Goal: Task Accomplishment & Management: Use online tool/utility

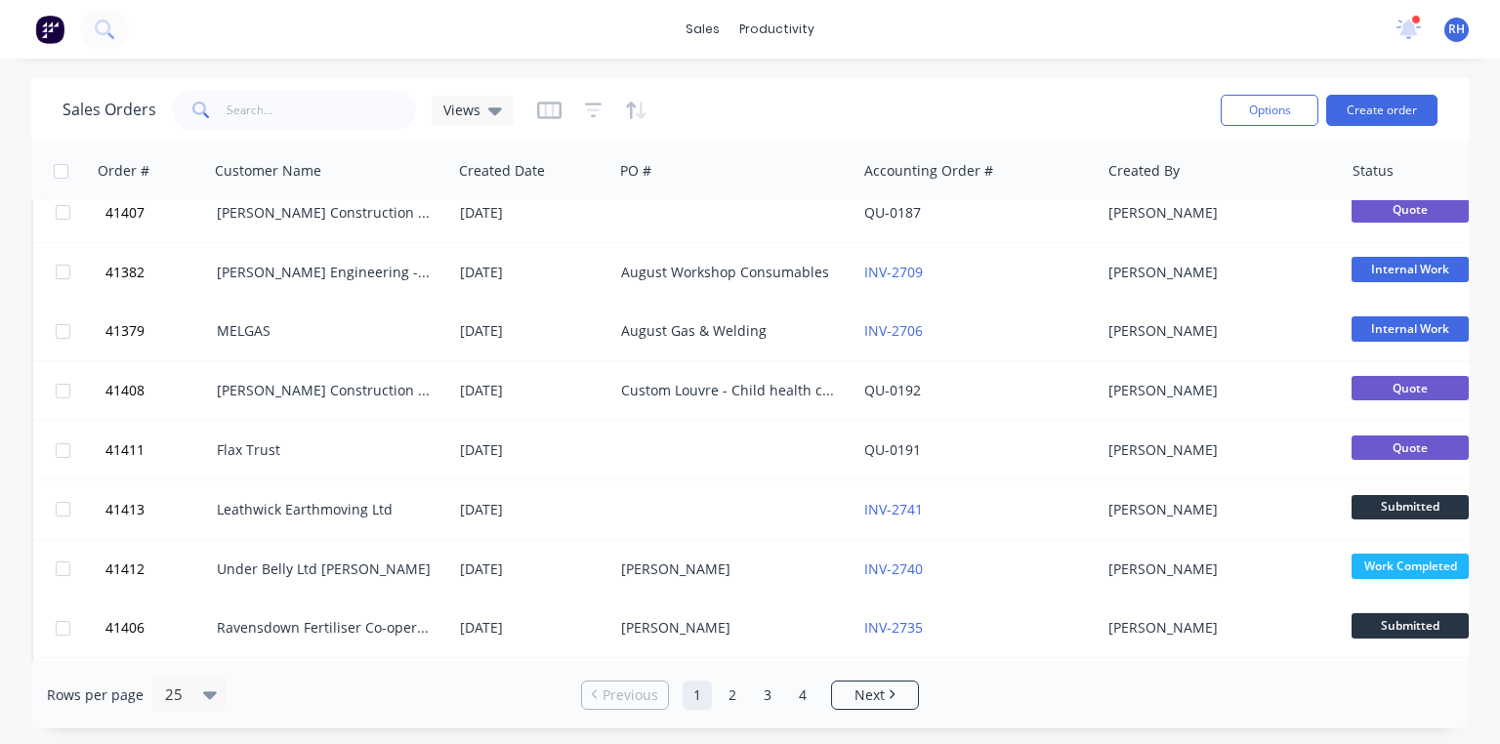
scroll to position [1031, 0]
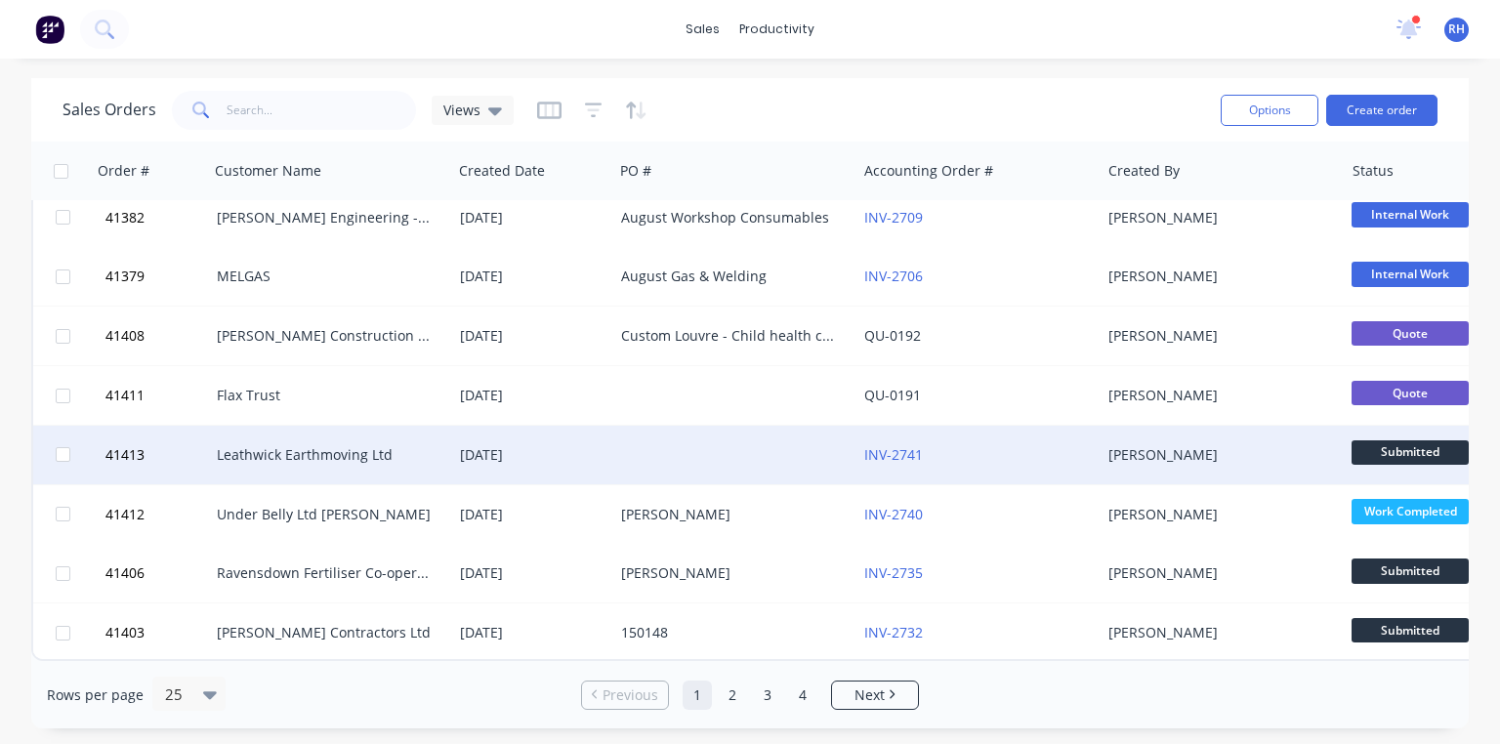
click at [359, 445] on div "Leathwick Earthmoving Ltd" at bounding box center [325, 455] width 217 height 20
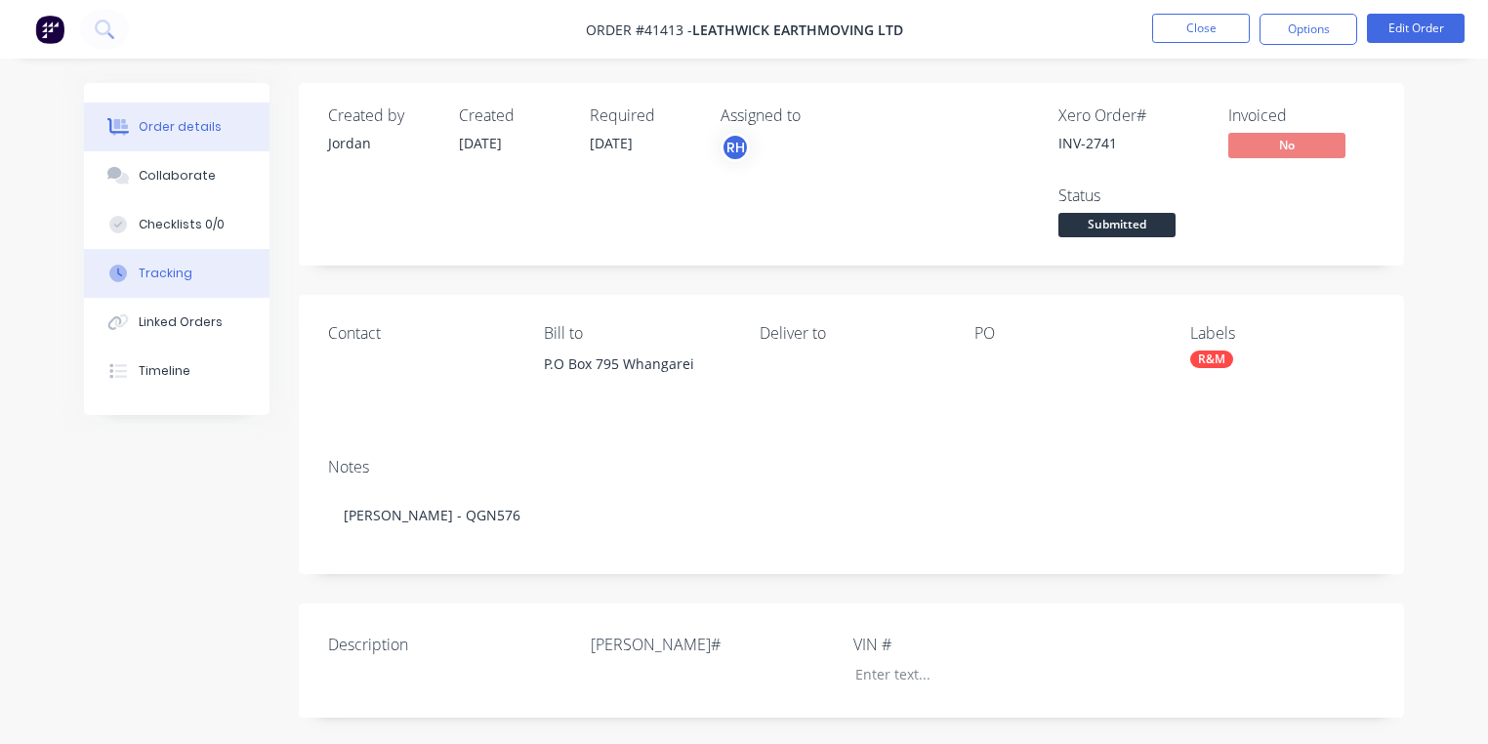
click at [152, 268] on div "Tracking" at bounding box center [166, 274] width 54 height 18
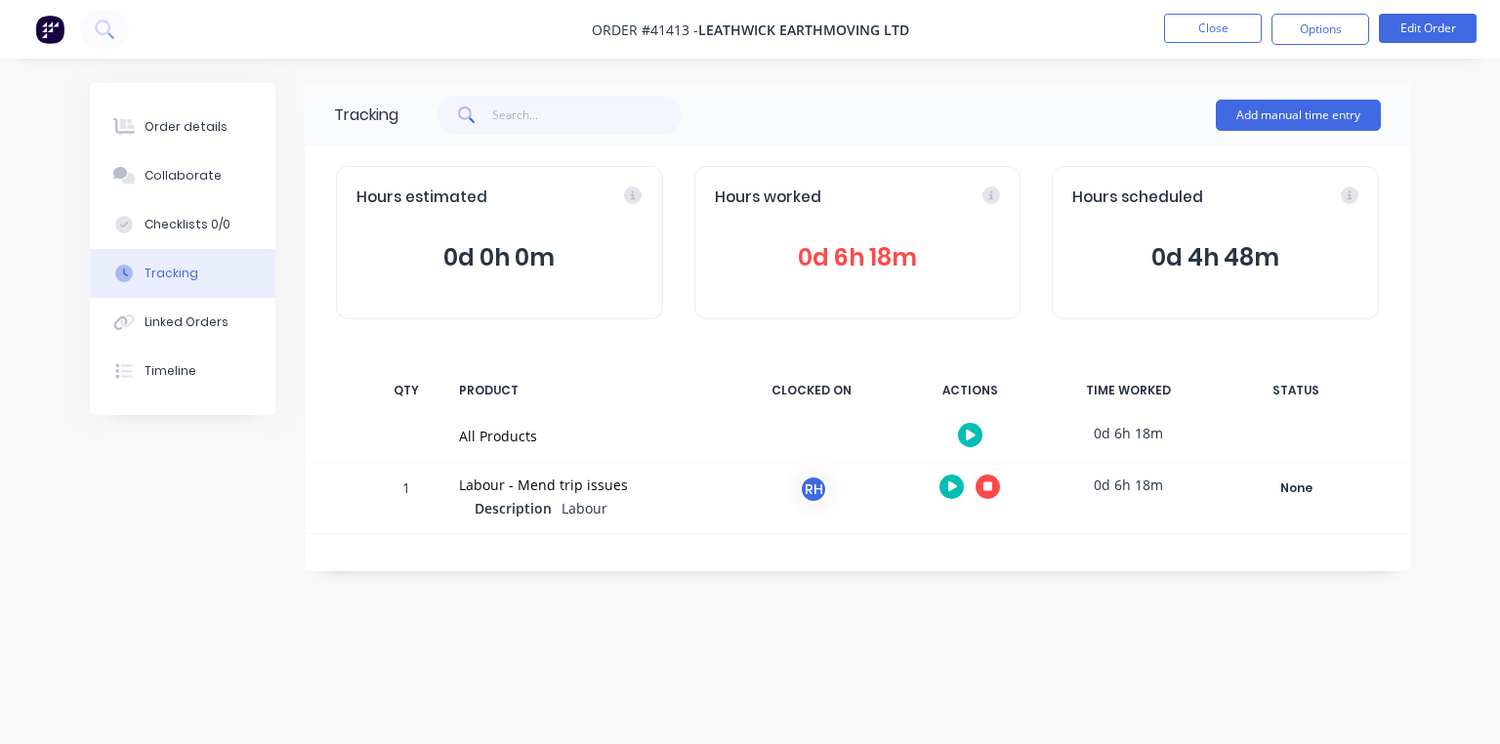
click at [999, 496] on div at bounding box center [969, 487] width 146 height 48
click at [988, 487] on icon at bounding box center [988, 486] width 10 height 10
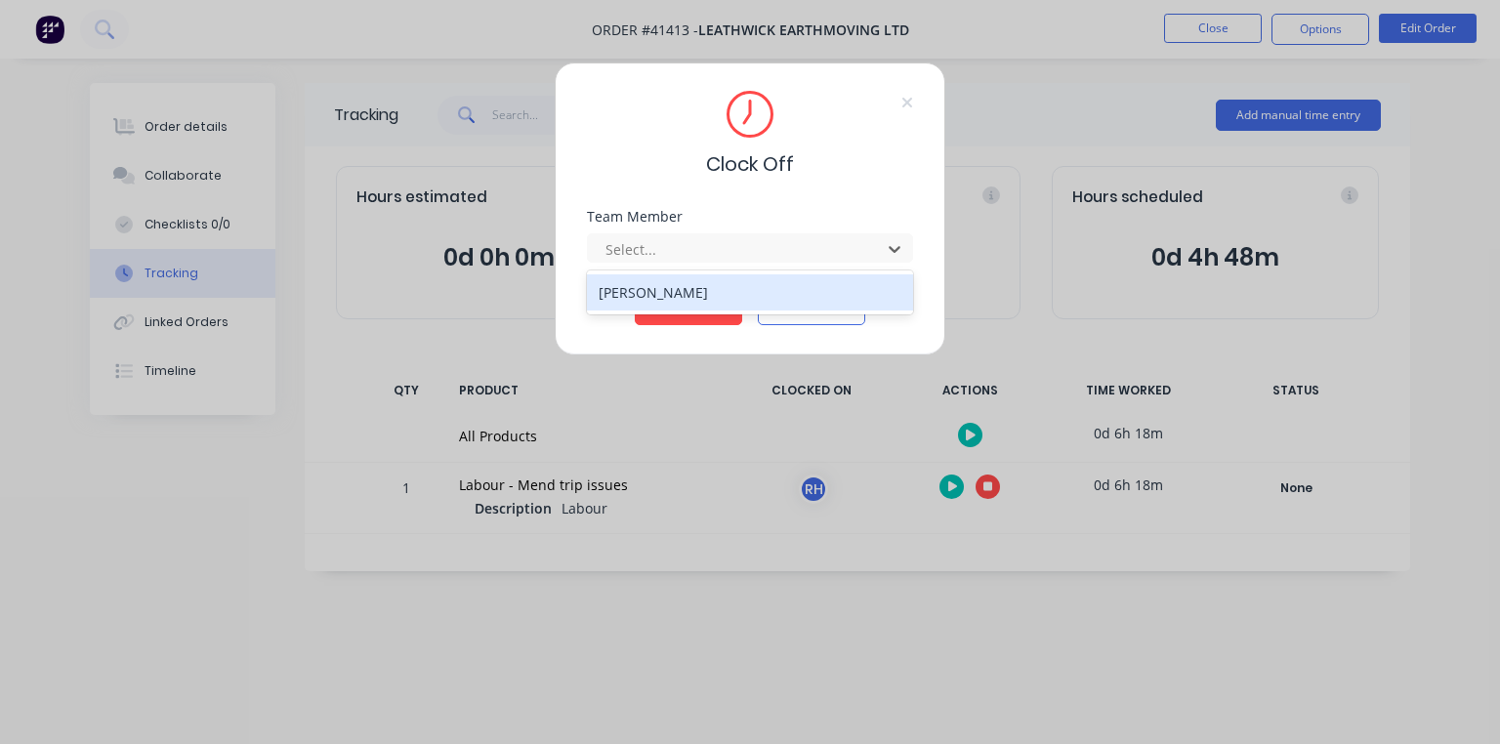
click at [769, 305] on div "[PERSON_NAME]" at bounding box center [750, 292] width 326 height 36
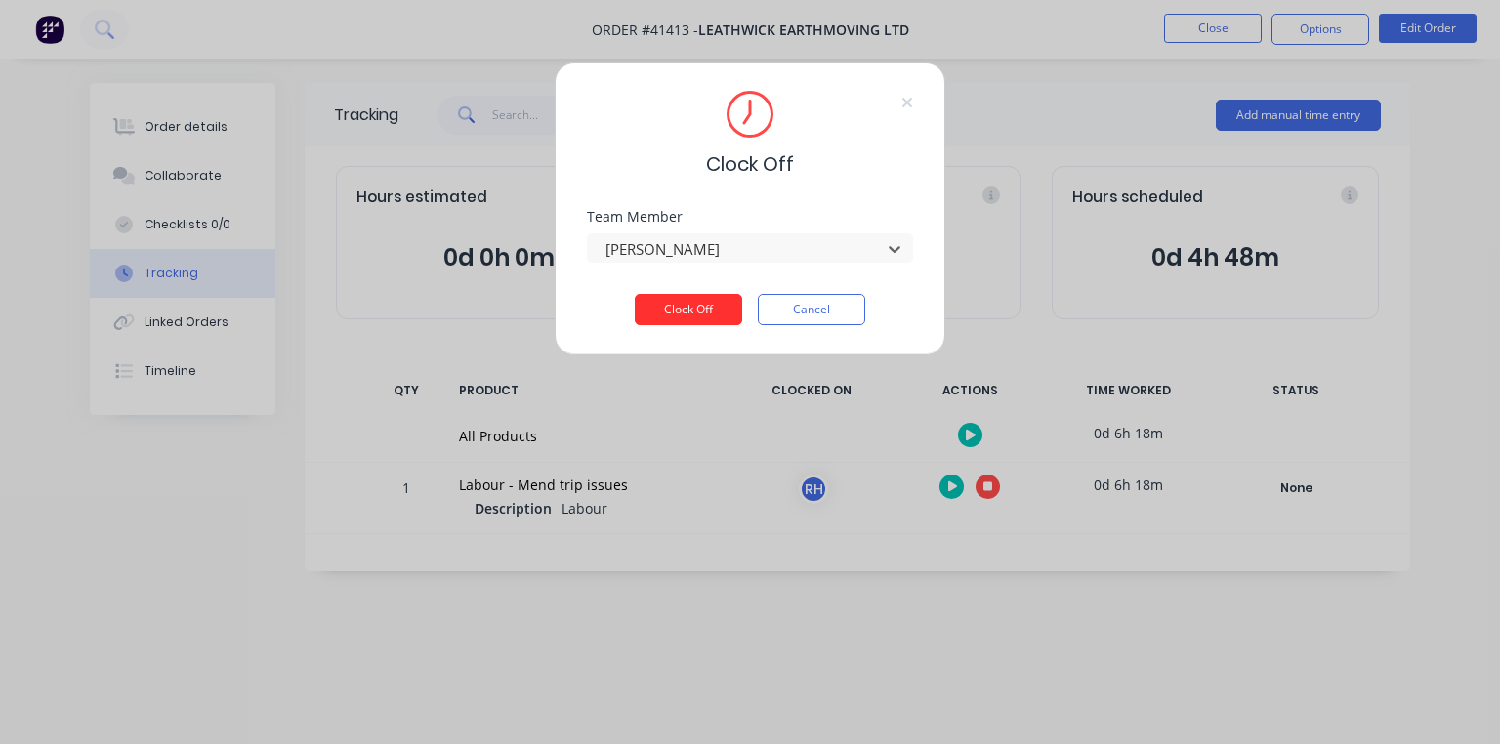
click at [708, 316] on button "Clock Off" at bounding box center [688, 309] width 107 height 31
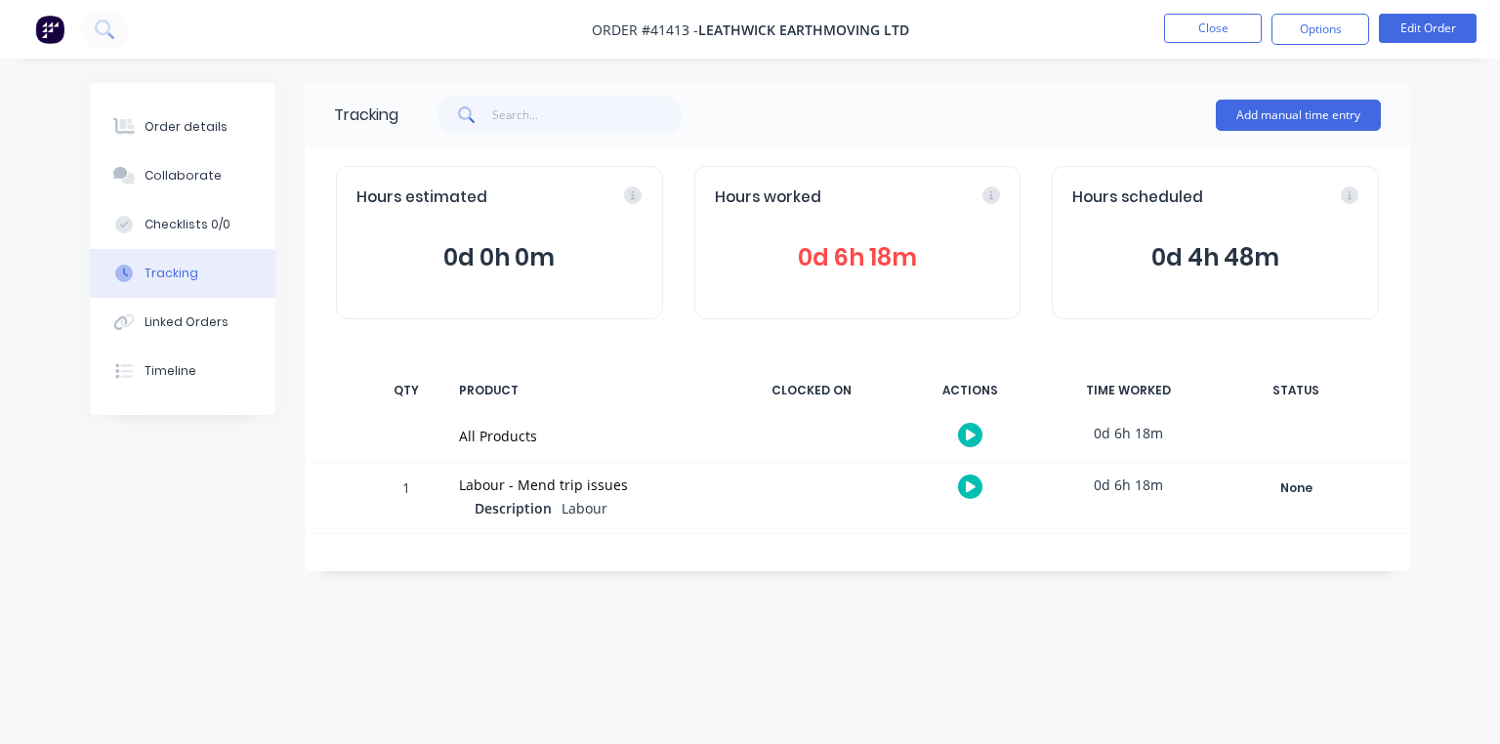
click at [43, 39] on img at bounding box center [49, 29] width 29 height 29
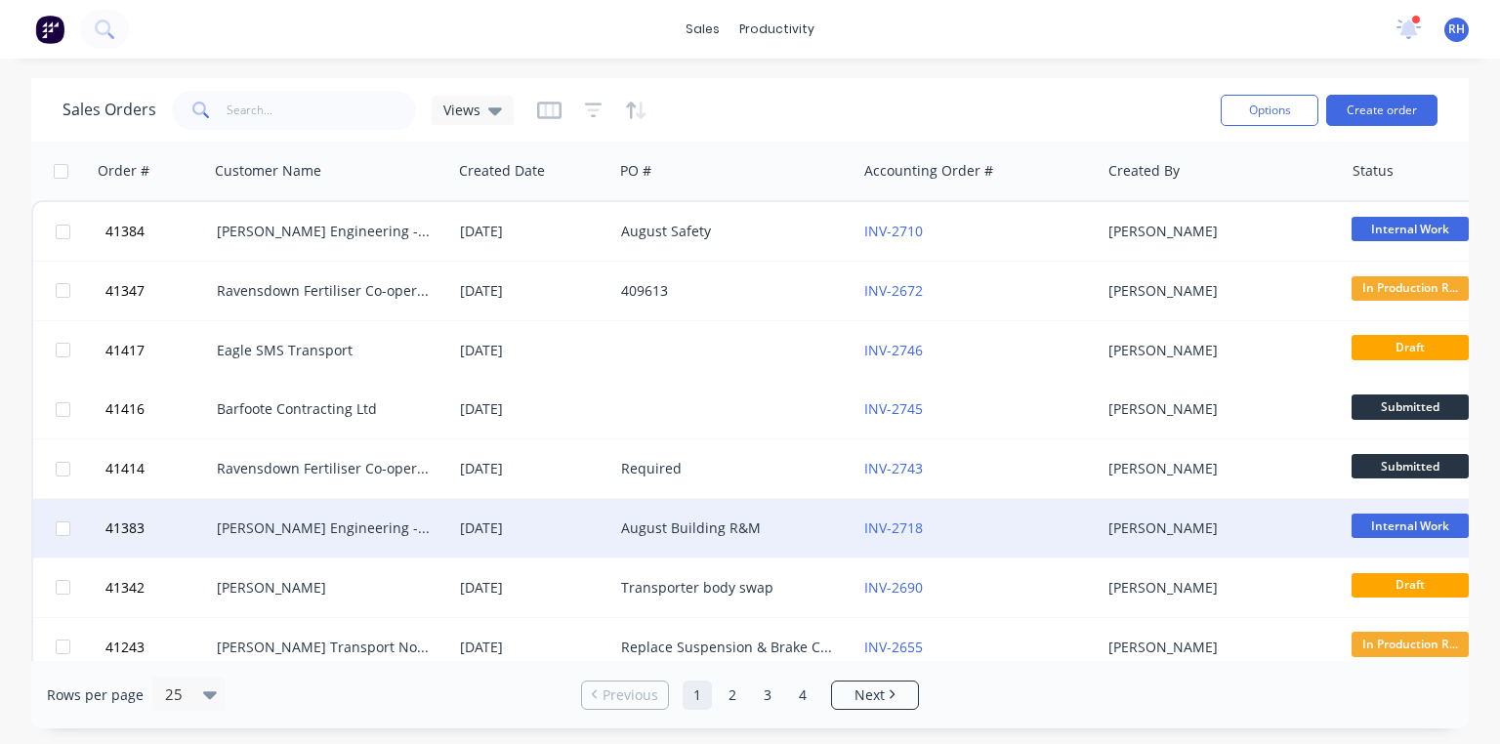
click at [368, 527] on div "[PERSON_NAME] Engineering - Building R M" at bounding box center [325, 528] width 217 height 20
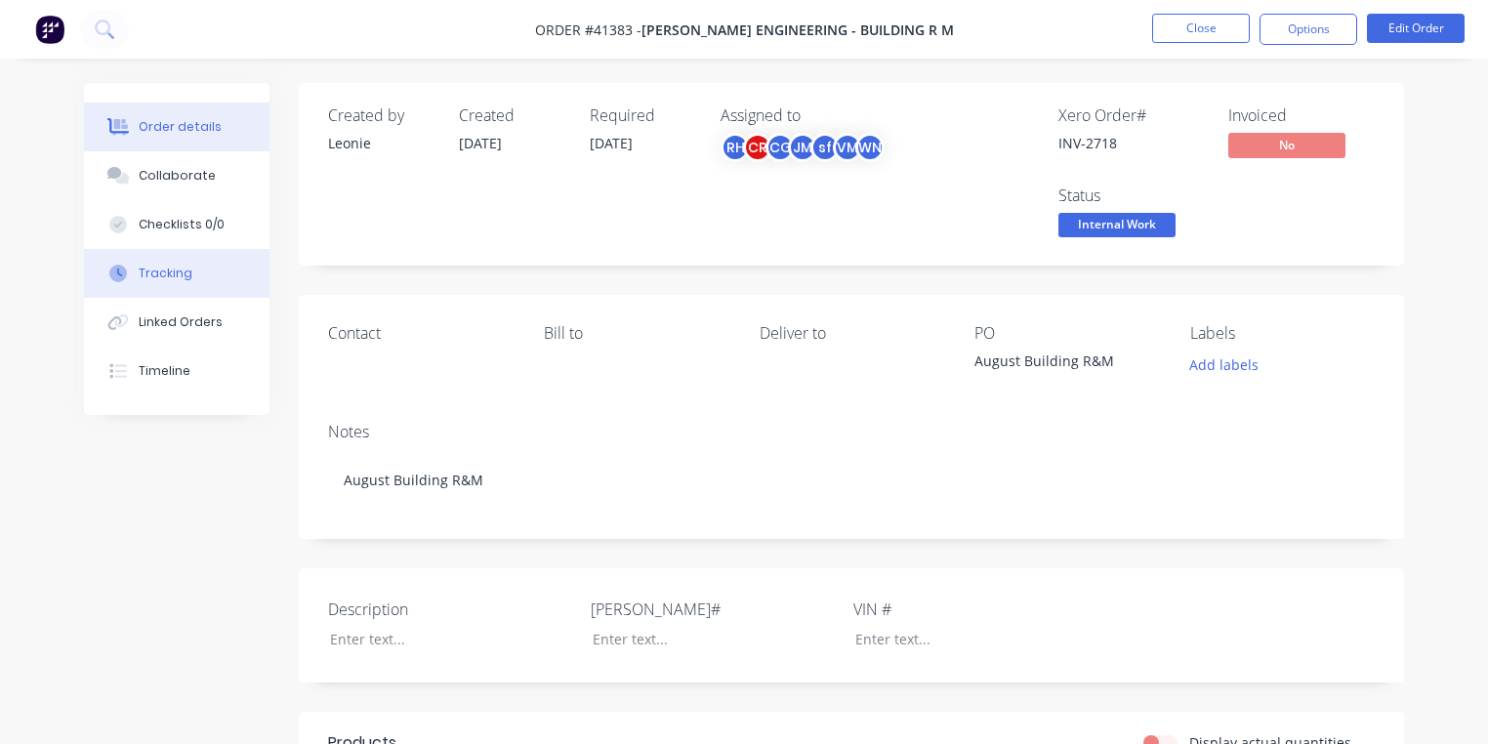
click at [199, 272] on button "Tracking" at bounding box center [177, 273] width 186 height 49
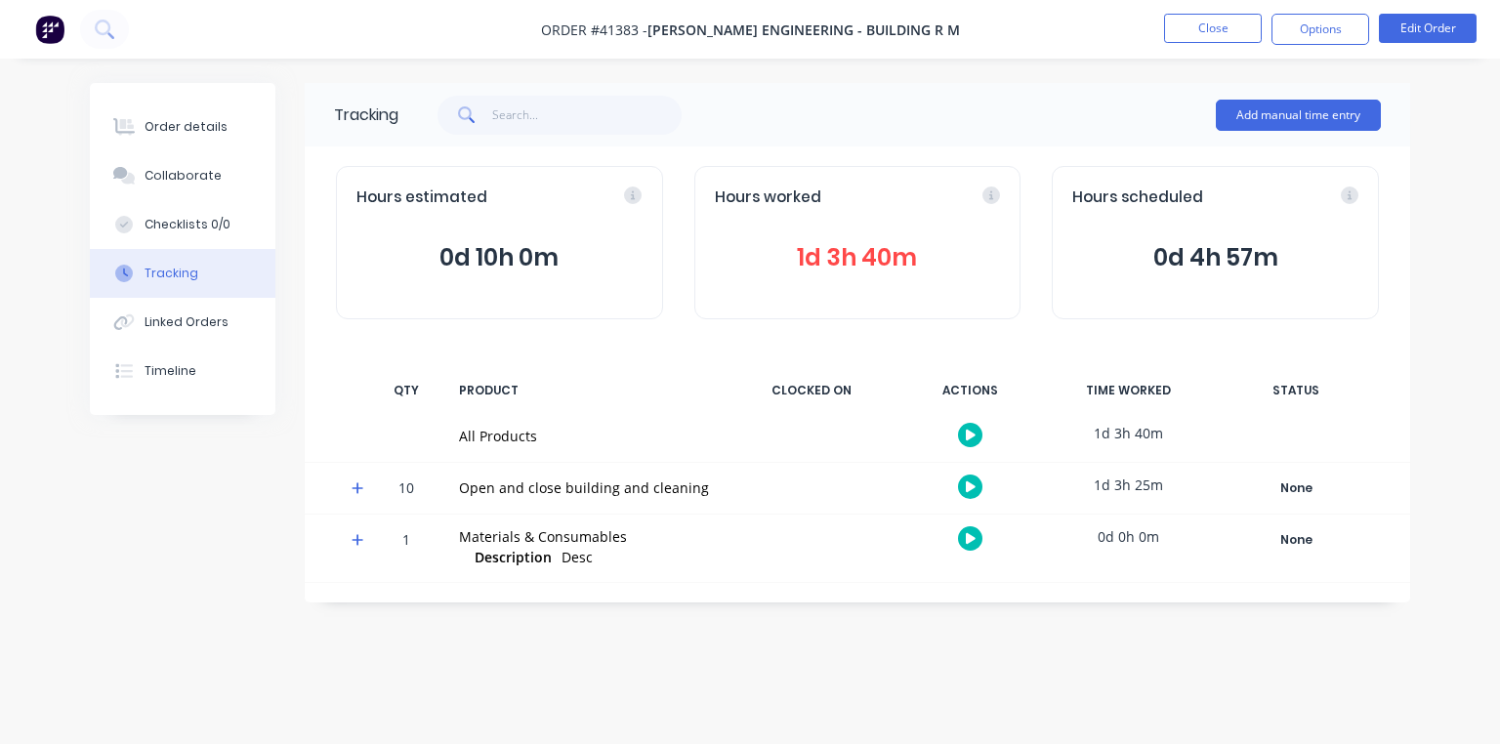
click at [357, 488] on icon at bounding box center [358, 488] width 12 height 12
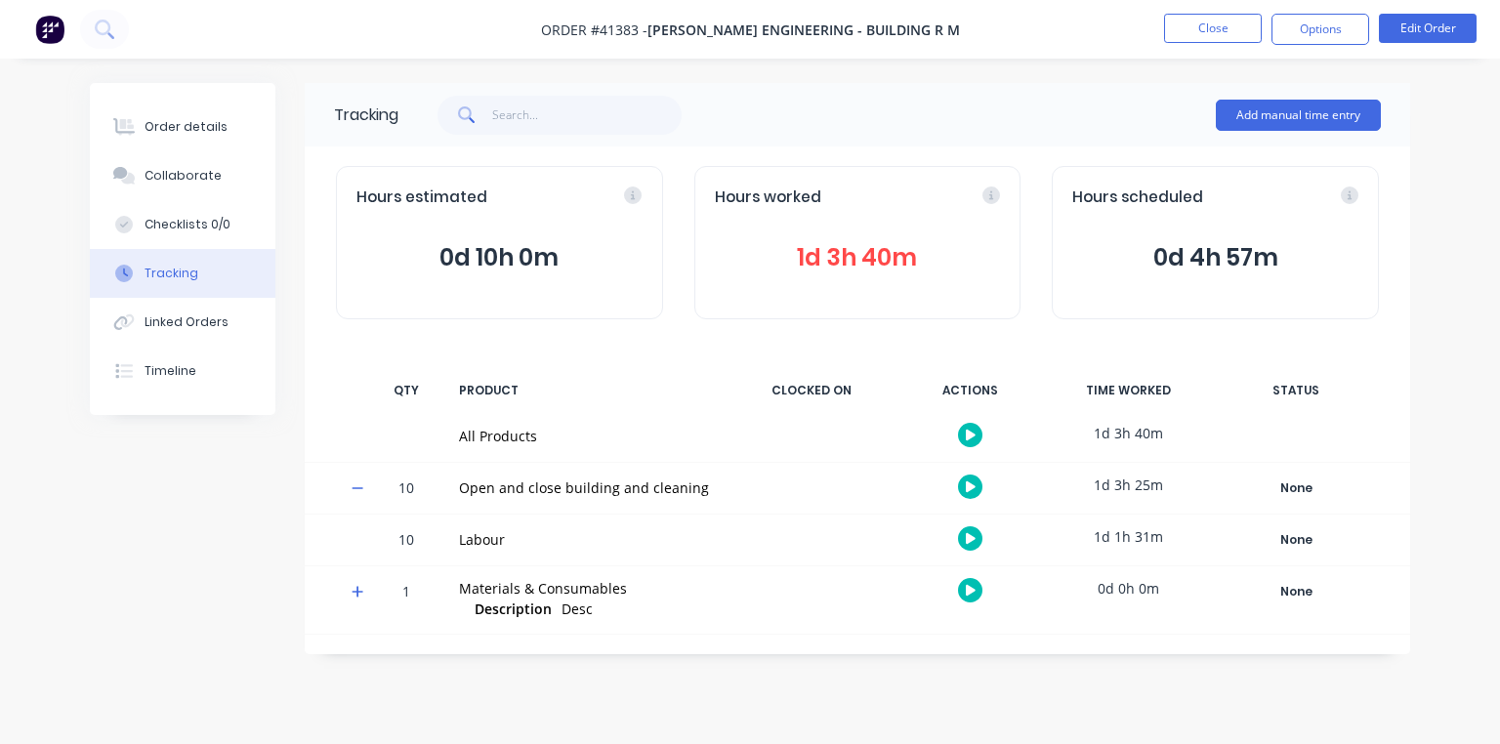
click at [970, 539] on icon at bounding box center [971, 538] width 10 height 11
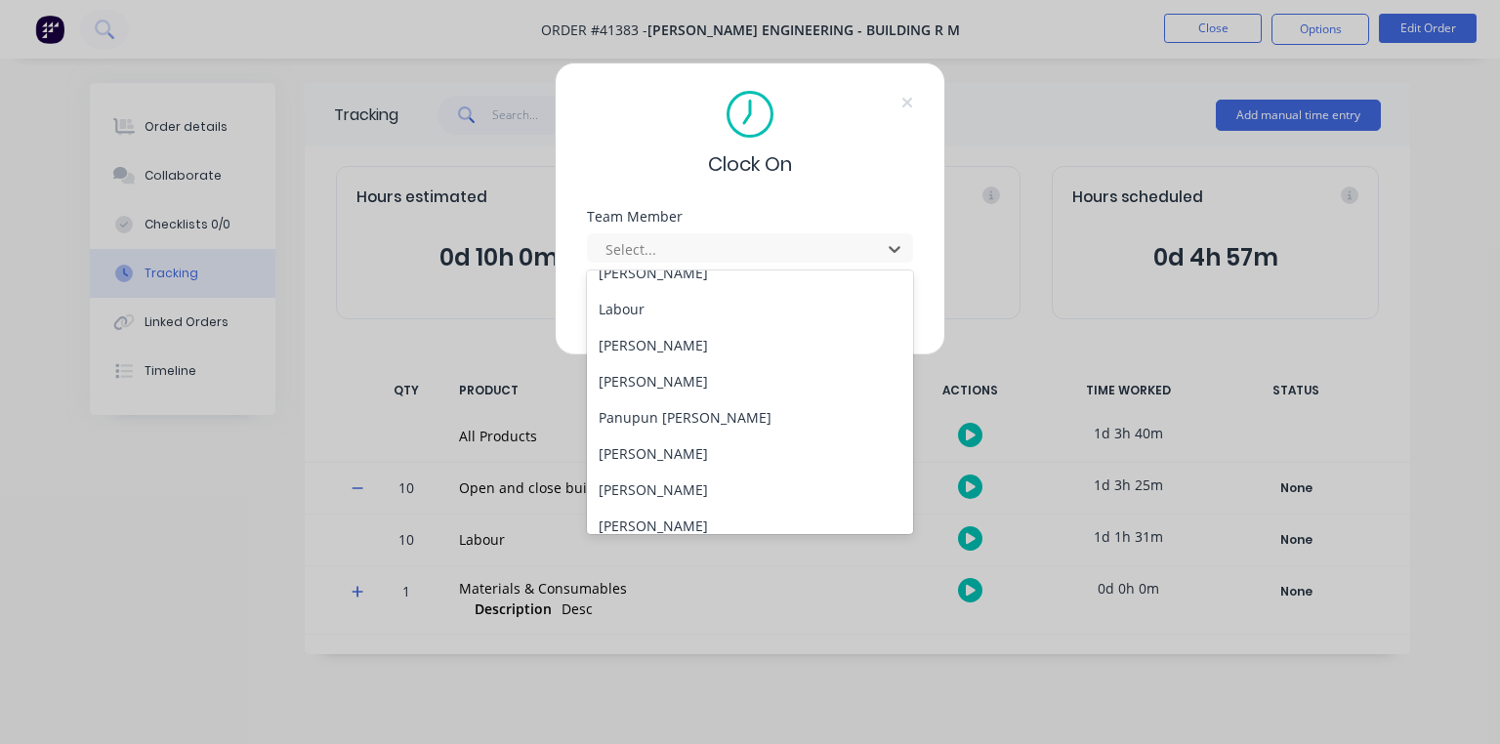
scroll to position [285, 0]
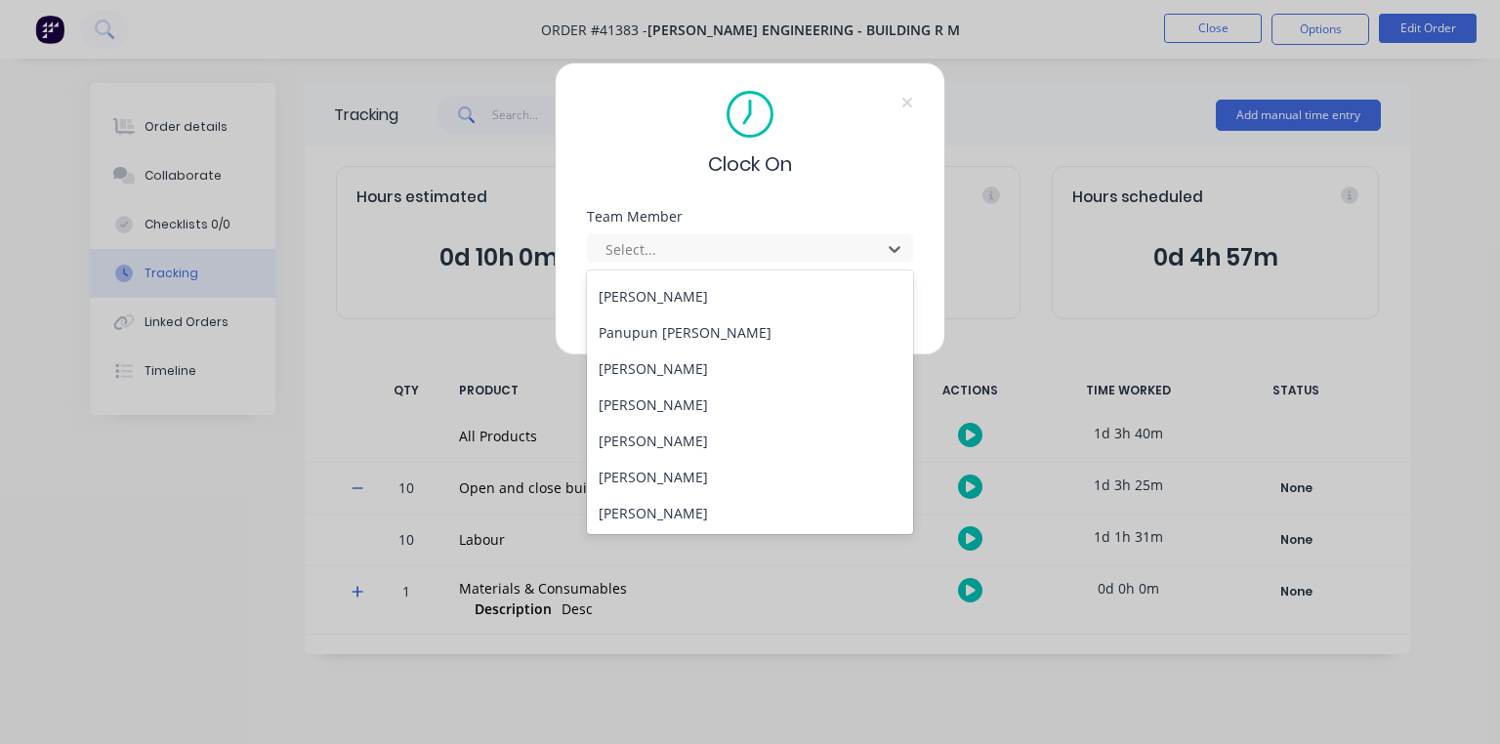
click at [688, 365] on div "[PERSON_NAME]" at bounding box center [750, 369] width 326 height 36
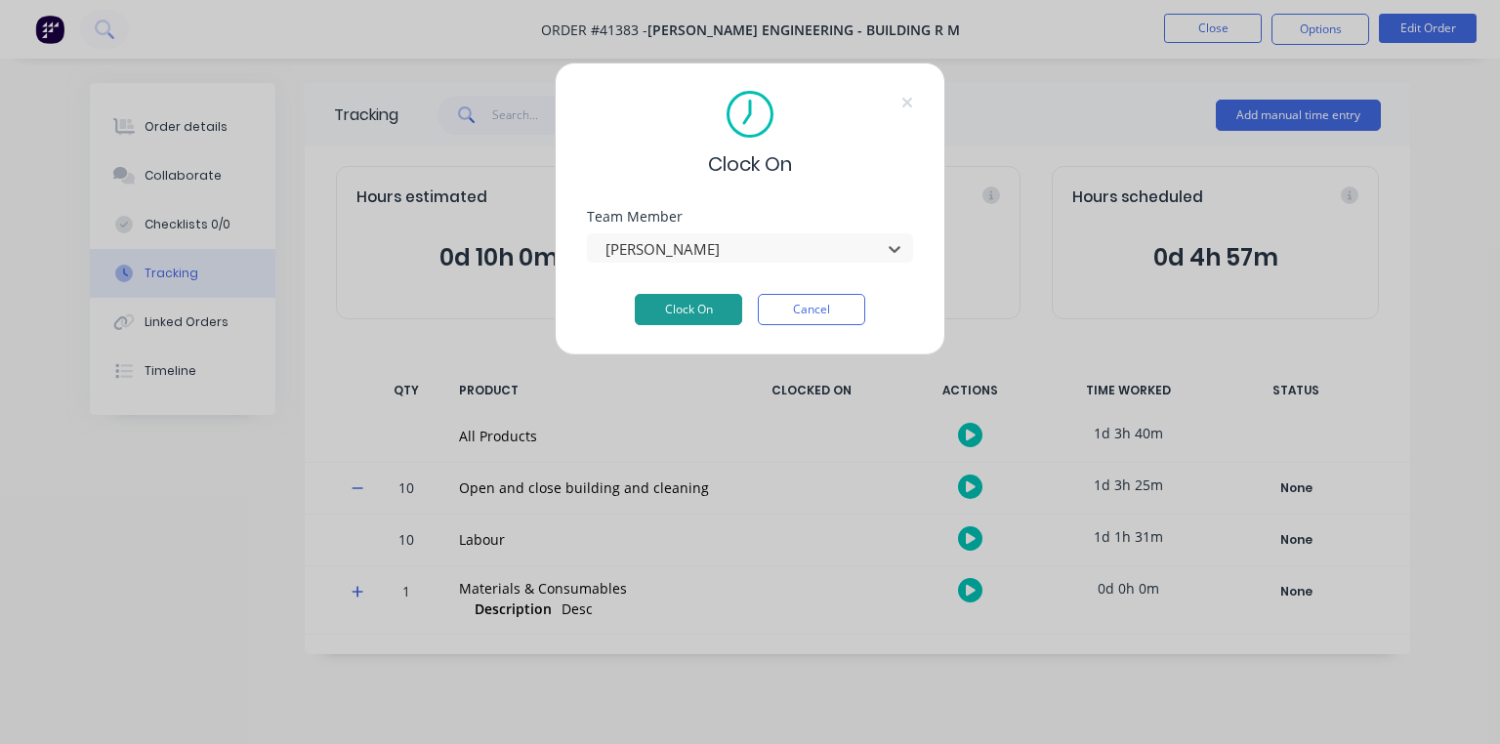
click at [699, 318] on button "Clock On" at bounding box center [688, 309] width 107 height 31
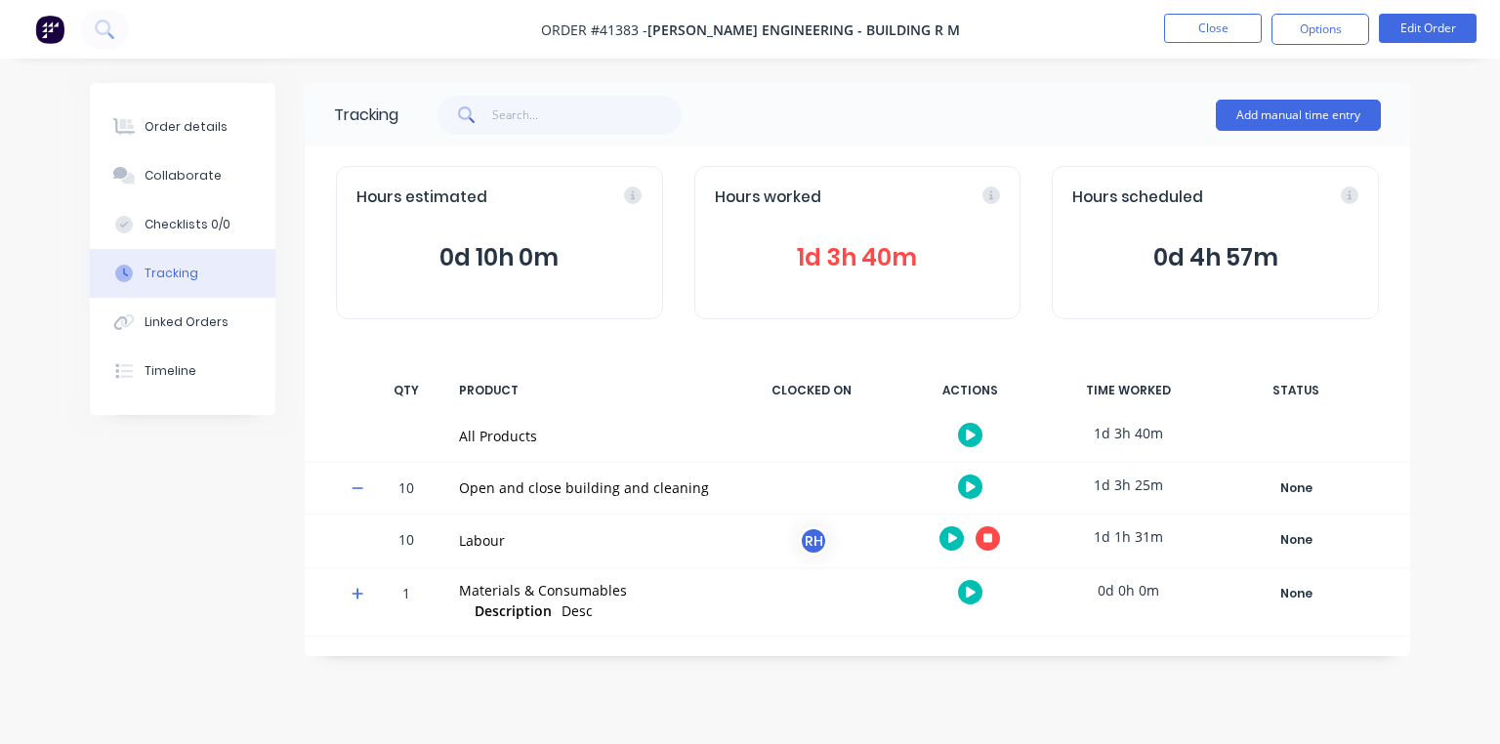
click at [63, 23] on img at bounding box center [49, 29] width 29 height 29
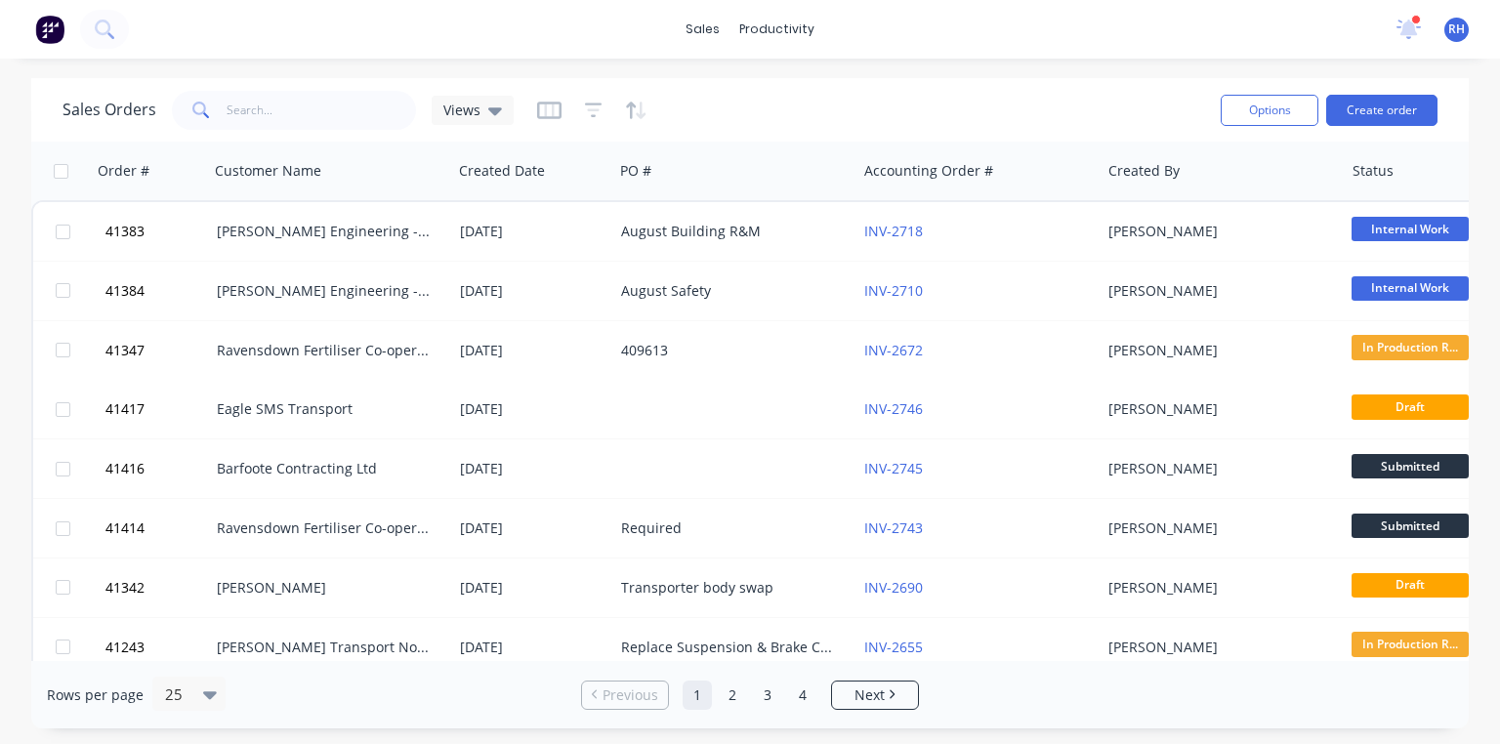
click at [1031, 128] on div "Sales Orders Views" at bounding box center [633, 110] width 1142 height 48
